Goal: Find specific page/section: Find specific page/section

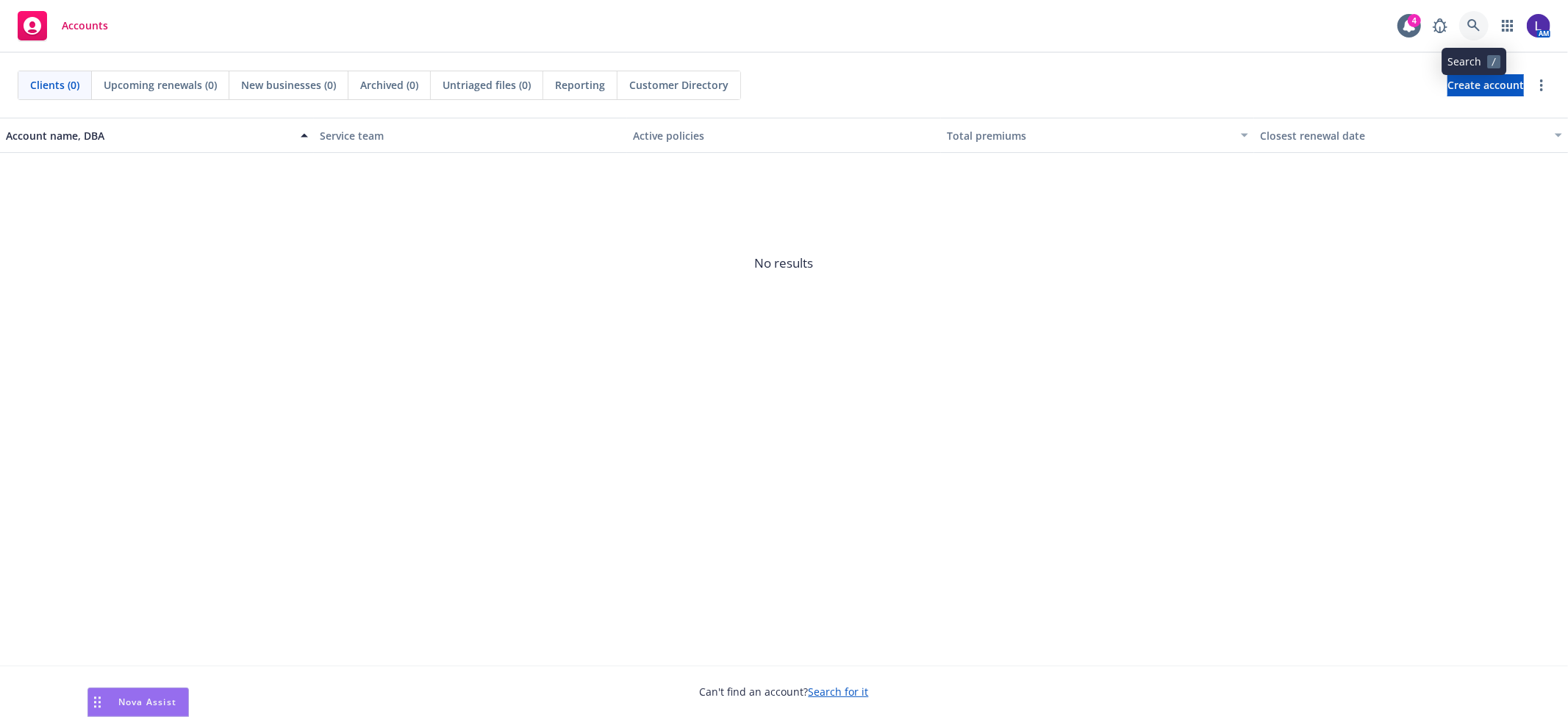
click at [1480, 26] on icon at bounding box center [1474, 26] width 14 height 14
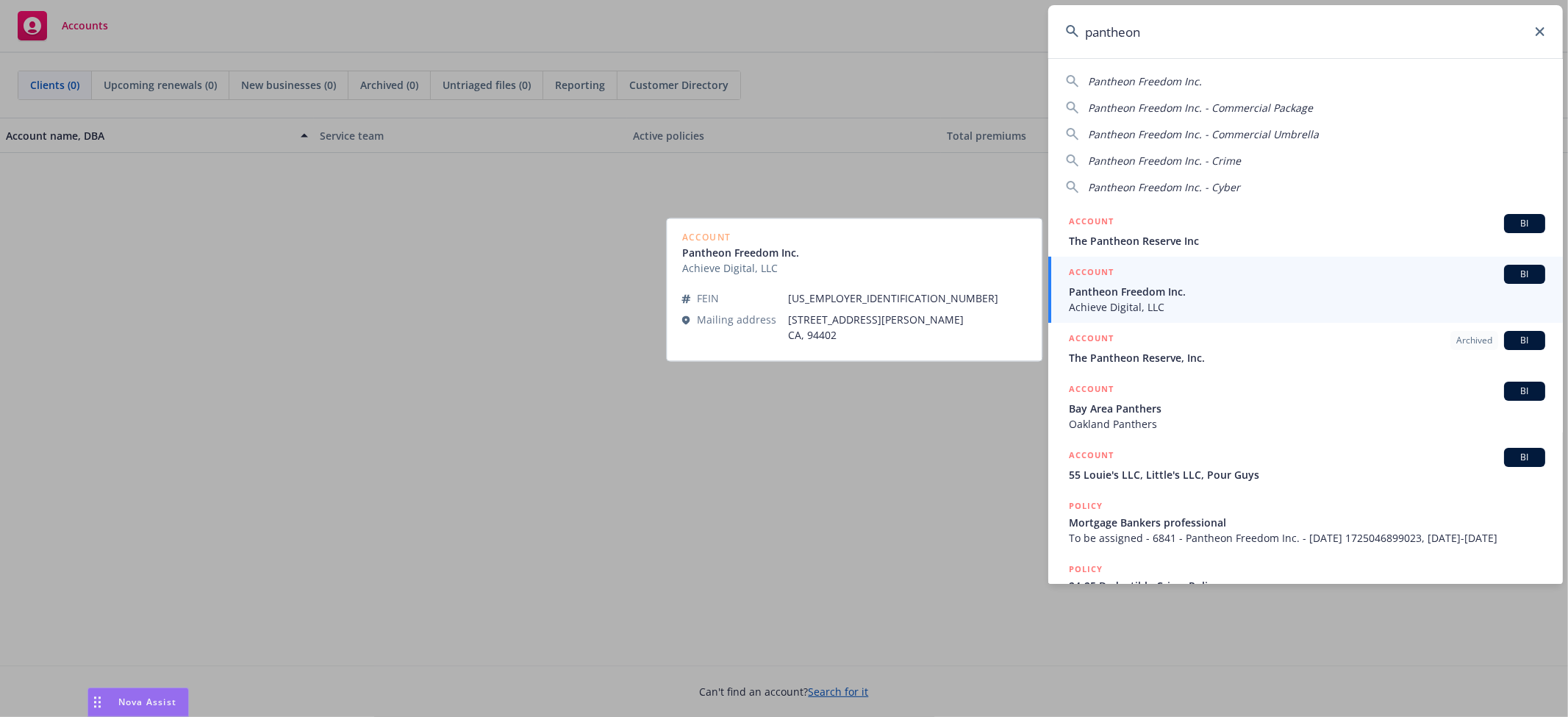
type input "pantheon"
click at [1126, 290] on span "Pantheon Freedom Inc." at bounding box center [1307, 292] width 476 height 15
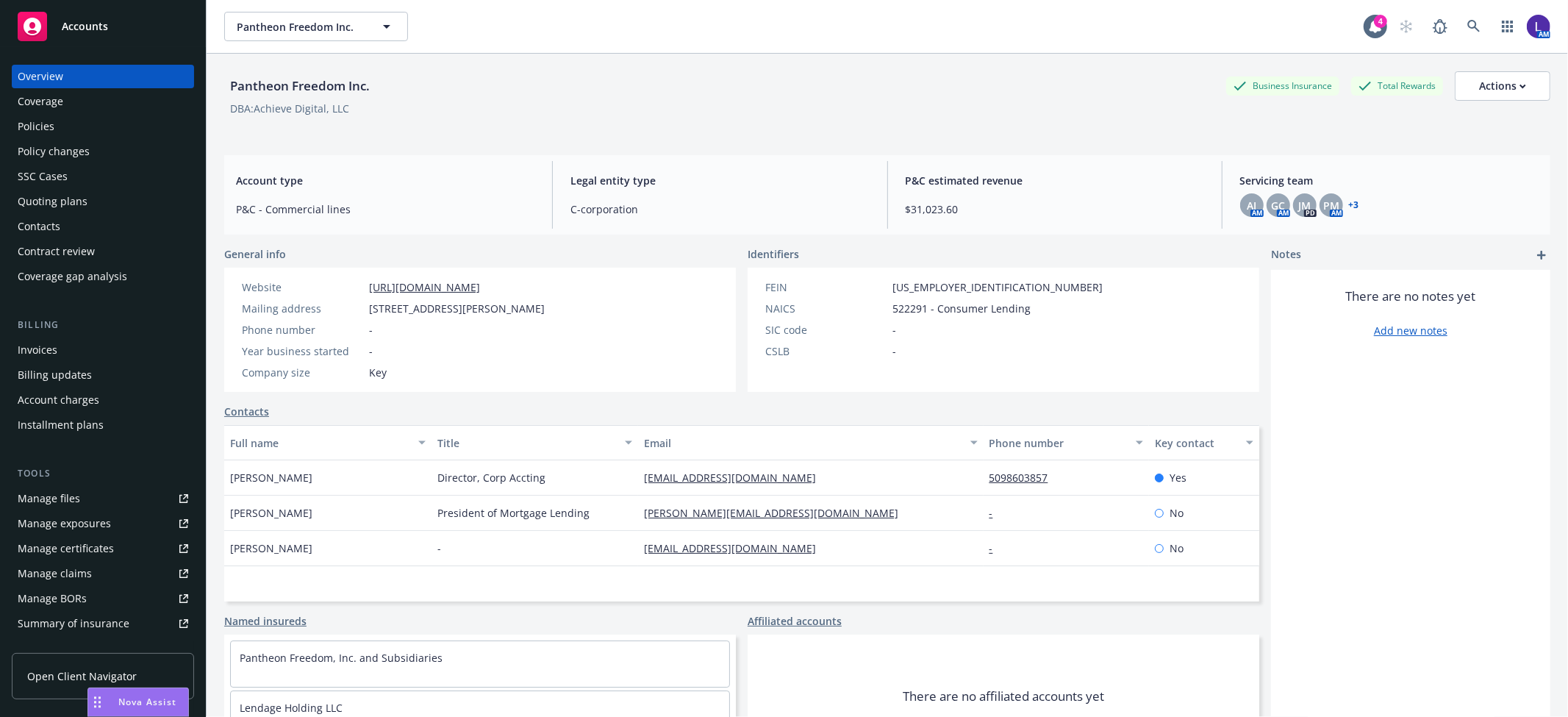
click at [37, 125] on div "Policies" at bounding box center [35, 126] width 37 height 23
